Goal: Navigation & Orientation: Find specific page/section

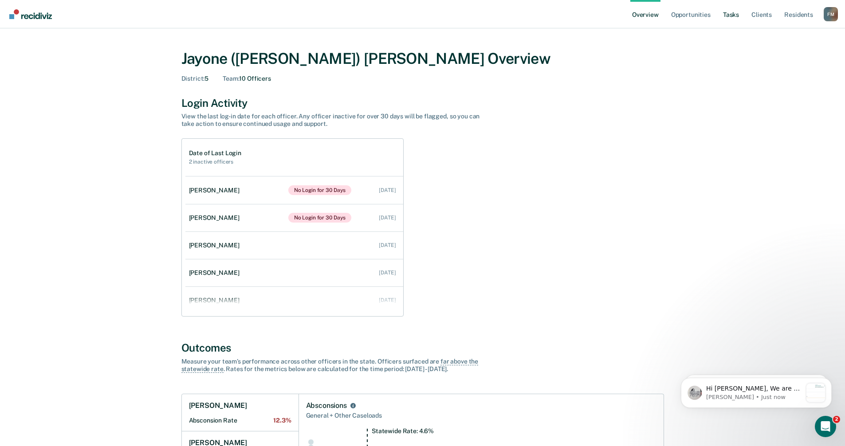
click at [736, 16] on link "Tasks" at bounding box center [731, 14] width 20 height 28
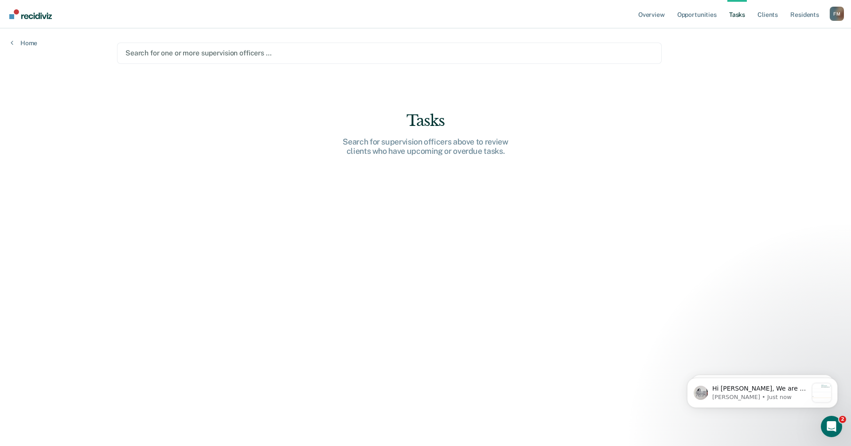
click at [239, 51] on div at bounding box center [389, 53] width 528 height 10
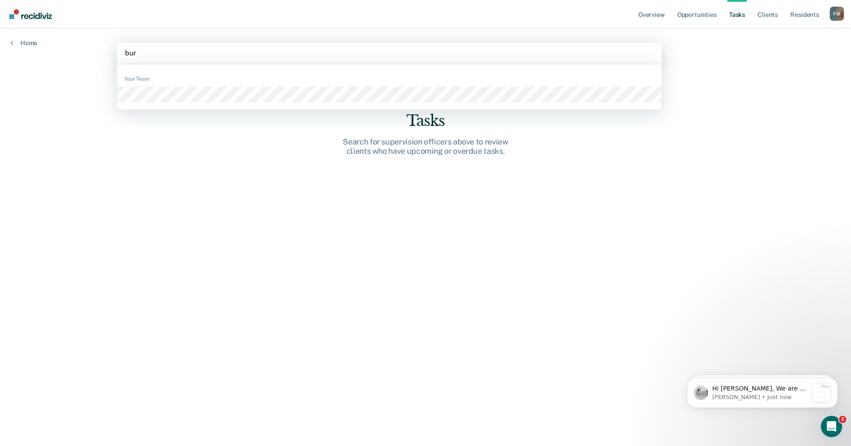
type input "burg"
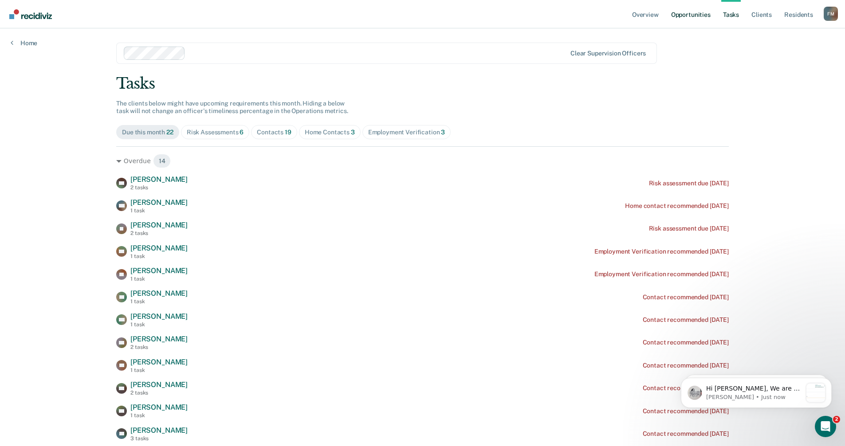
click at [688, 14] on link "Opportunities" at bounding box center [690, 14] width 43 height 28
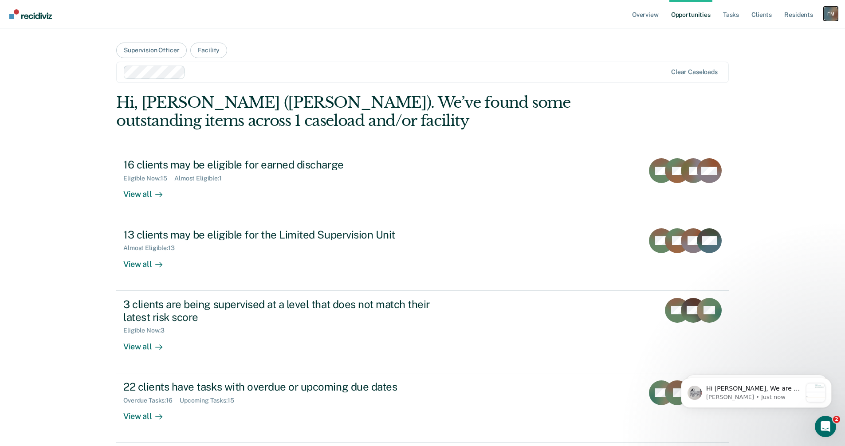
click at [829, 15] on div "F M" at bounding box center [830, 14] width 14 height 14
click at [802, 59] on link "Go to Operations" at bounding box center [794, 59] width 71 height 8
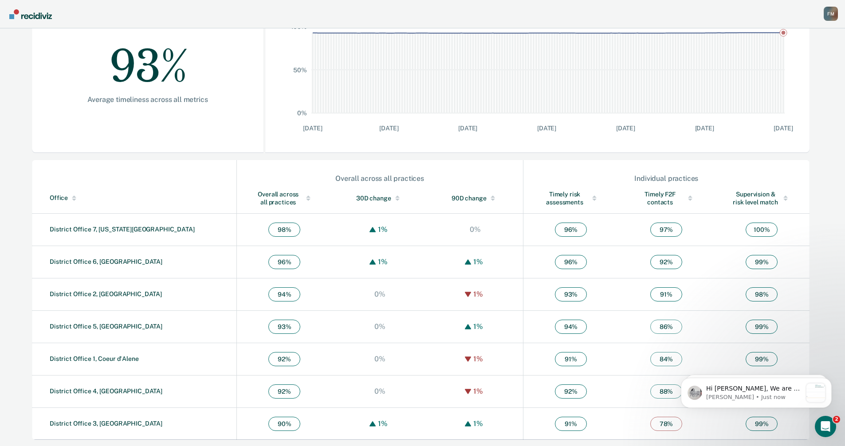
scroll to position [172, 0]
click at [111, 324] on link "District Office 5, [GEOGRAPHIC_DATA]" at bounding box center [106, 325] width 113 height 7
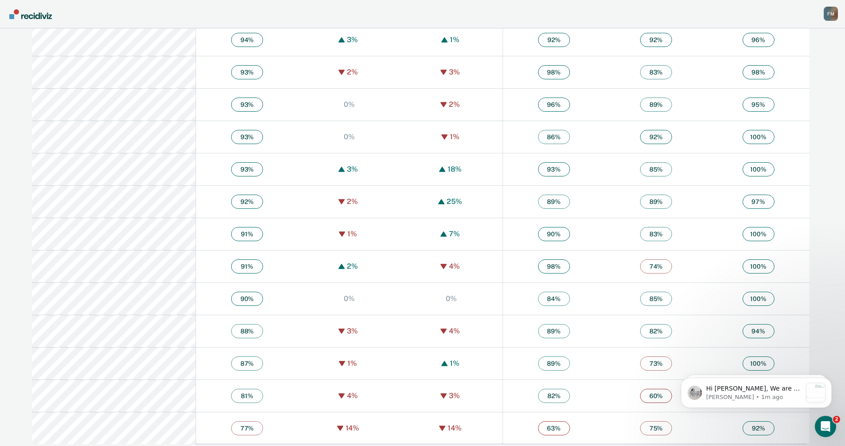
scroll to position [917, 0]
